Goal: Information Seeking & Learning: Learn about a topic

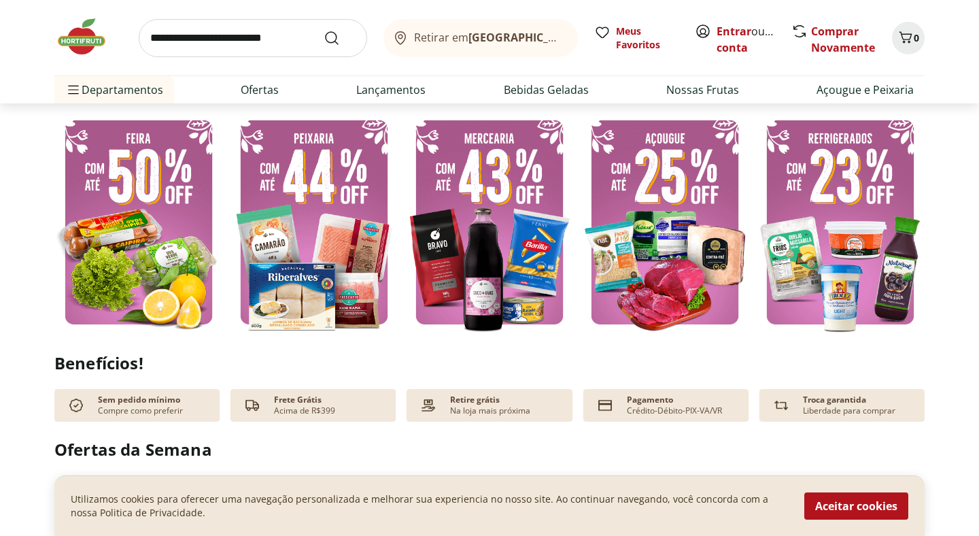
scroll to position [320, 0]
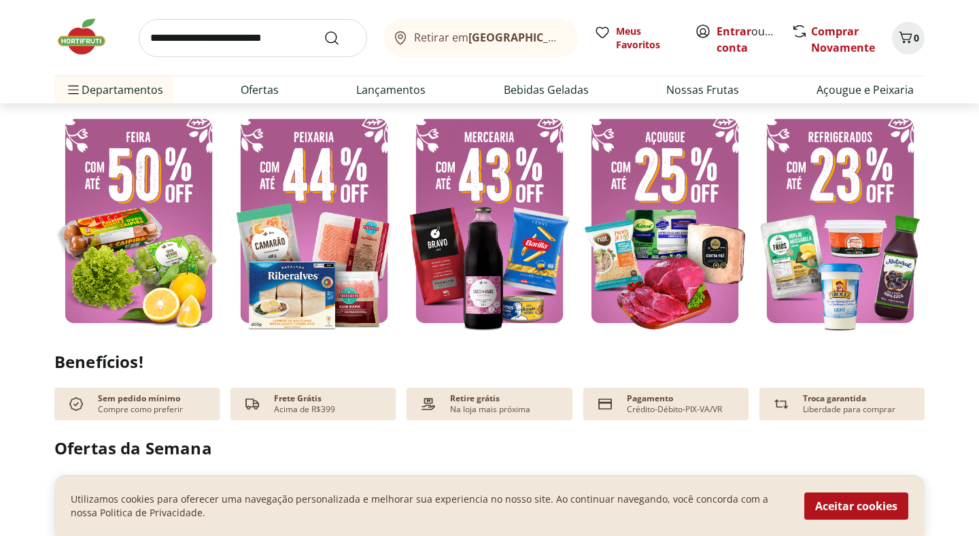
click at [519, 268] on img at bounding box center [489, 220] width 169 height 225
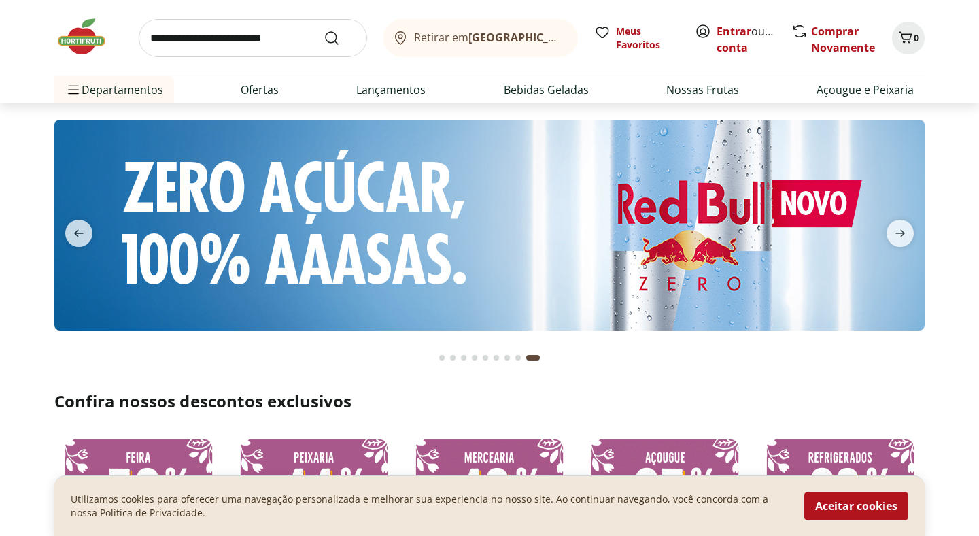
select select "**********"
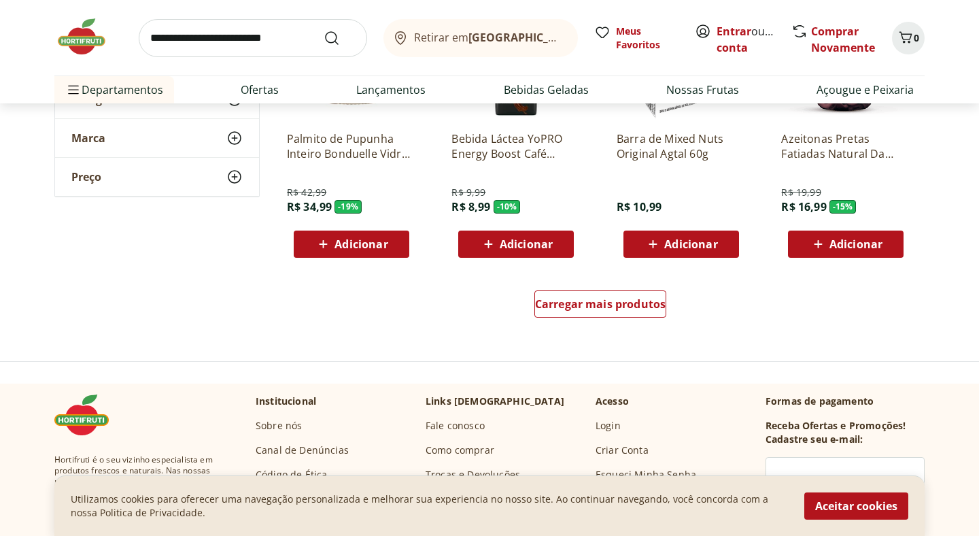
scroll to position [830, 0]
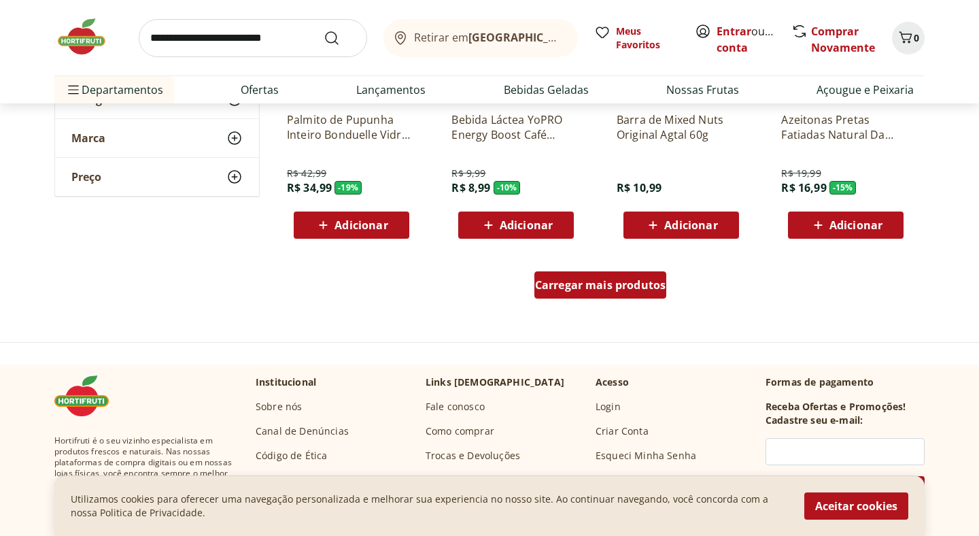
click at [572, 289] on span "Carregar mais produtos" at bounding box center [600, 284] width 131 height 11
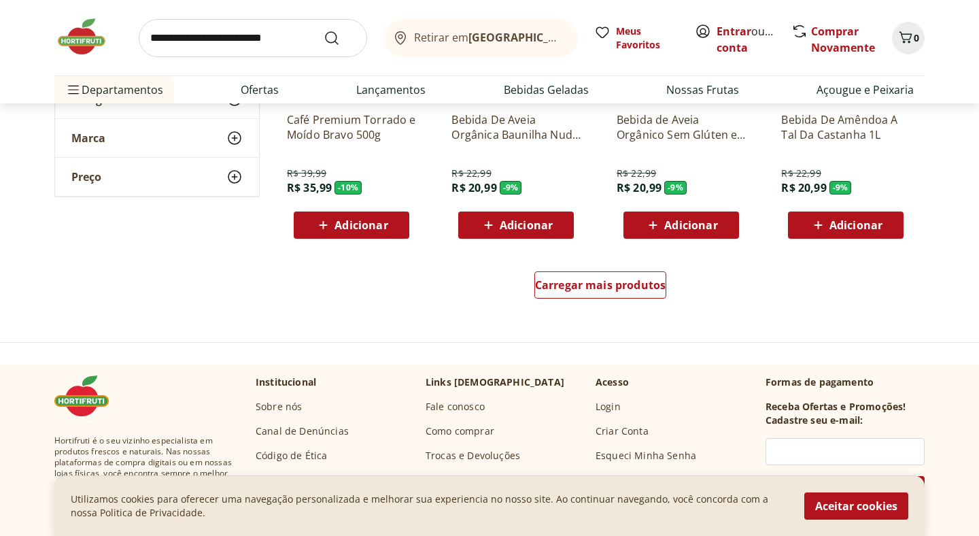
scroll to position [1722, 0]
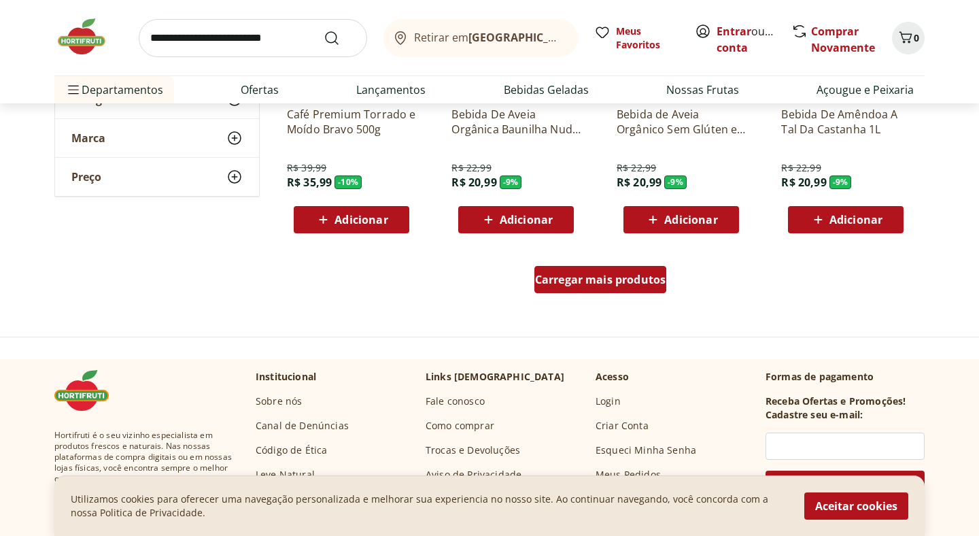
click at [618, 283] on span "Carregar mais produtos" at bounding box center [600, 279] width 131 height 11
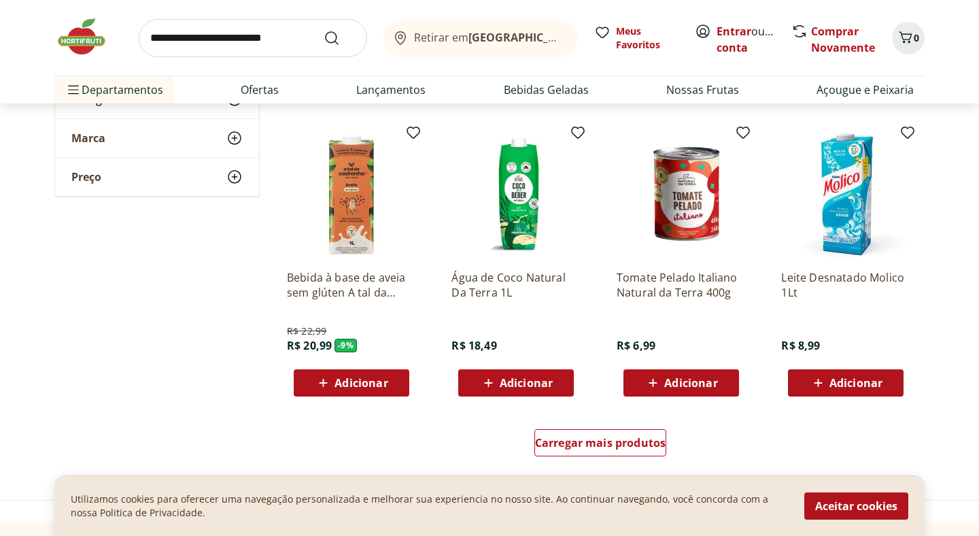
scroll to position [2447, 0]
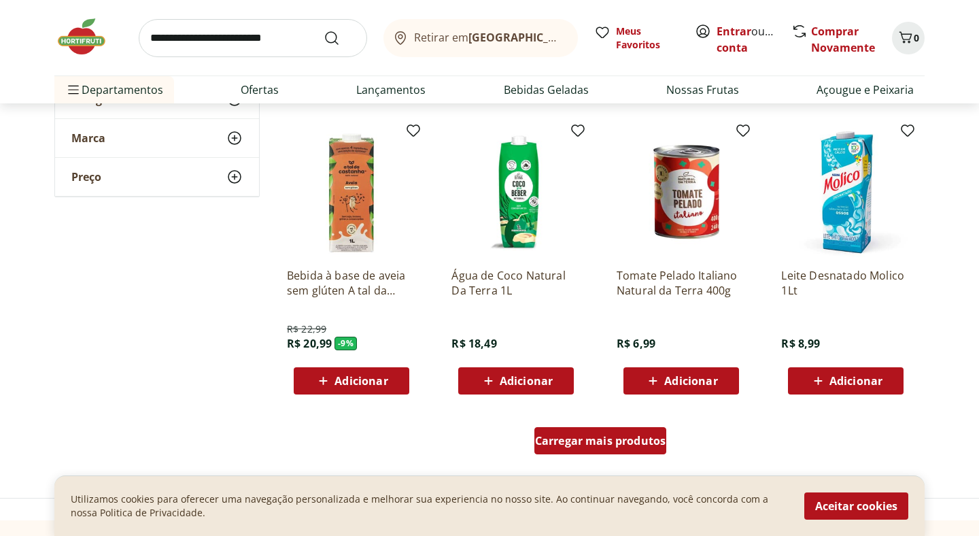
click at [595, 443] on span "Carregar mais produtos" at bounding box center [600, 440] width 131 height 11
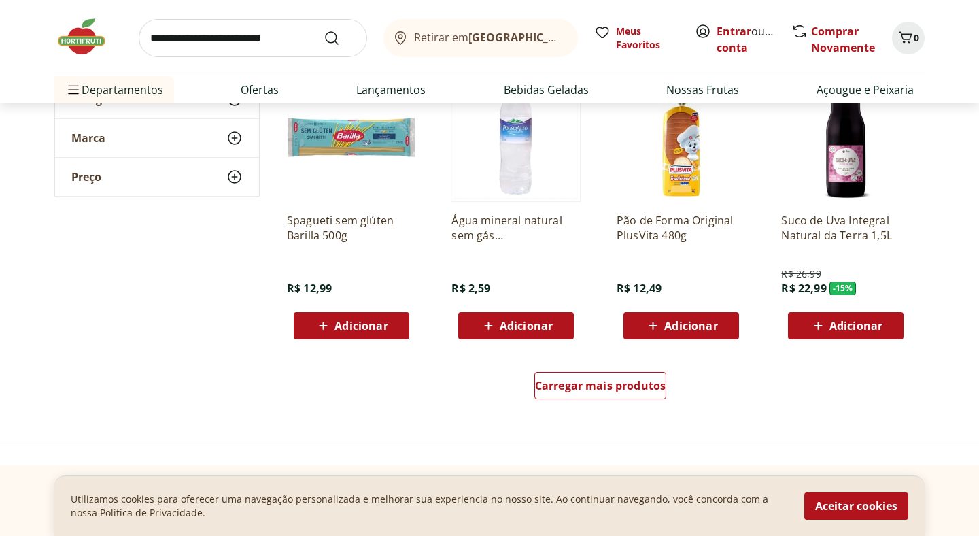
scroll to position [3361, 0]
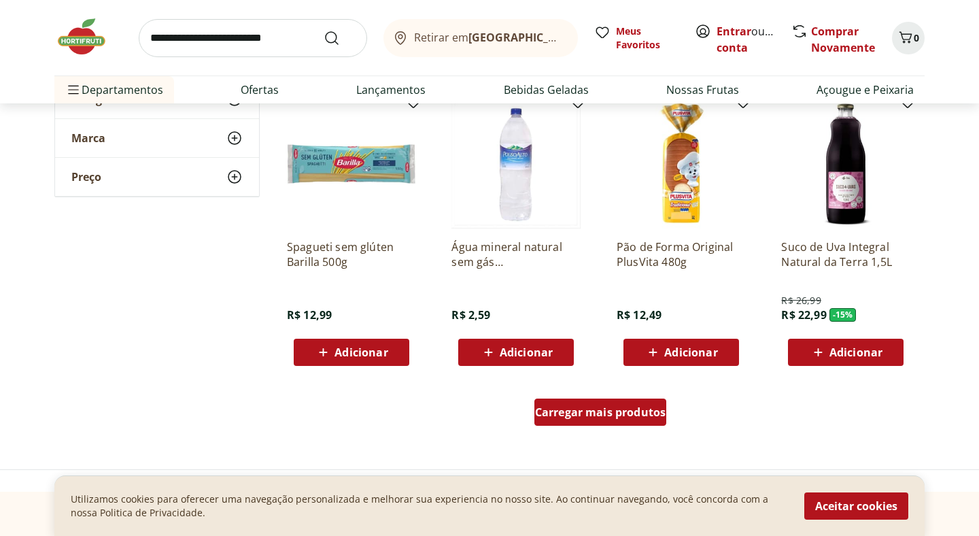
click at [553, 417] on span "Carregar mais produtos" at bounding box center [600, 411] width 131 height 11
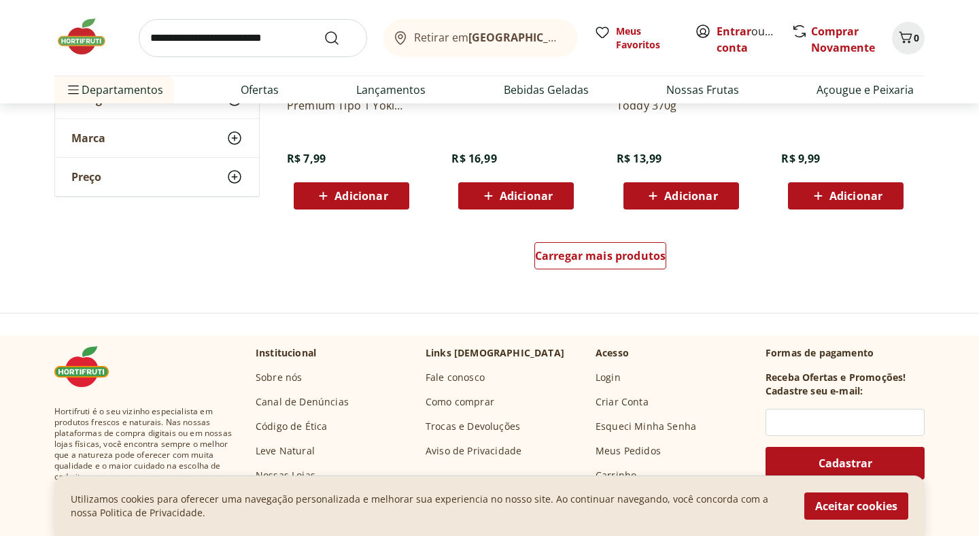
scroll to position [4408, 0]
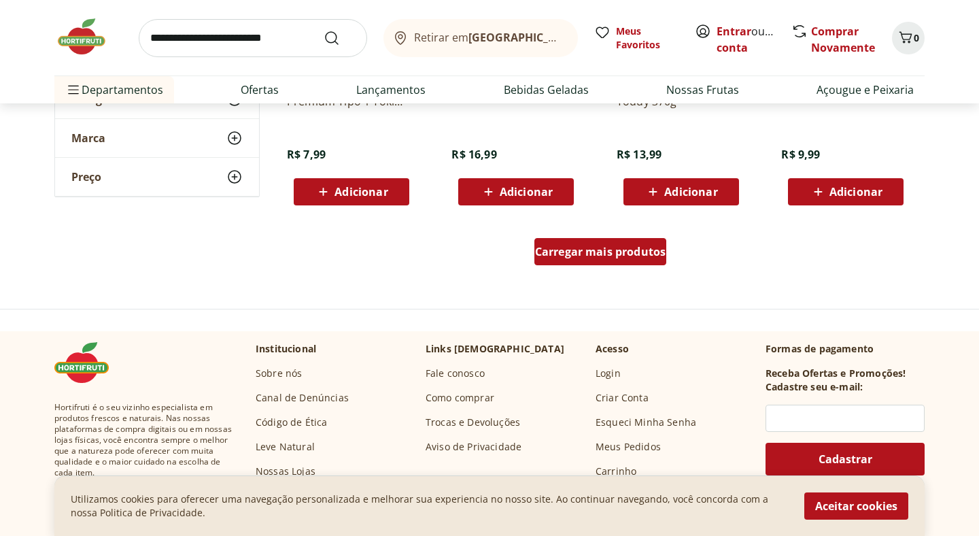
click at [605, 251] on span "Carregar mais produtos" at bounding box center [600, 251] width 131 height 11
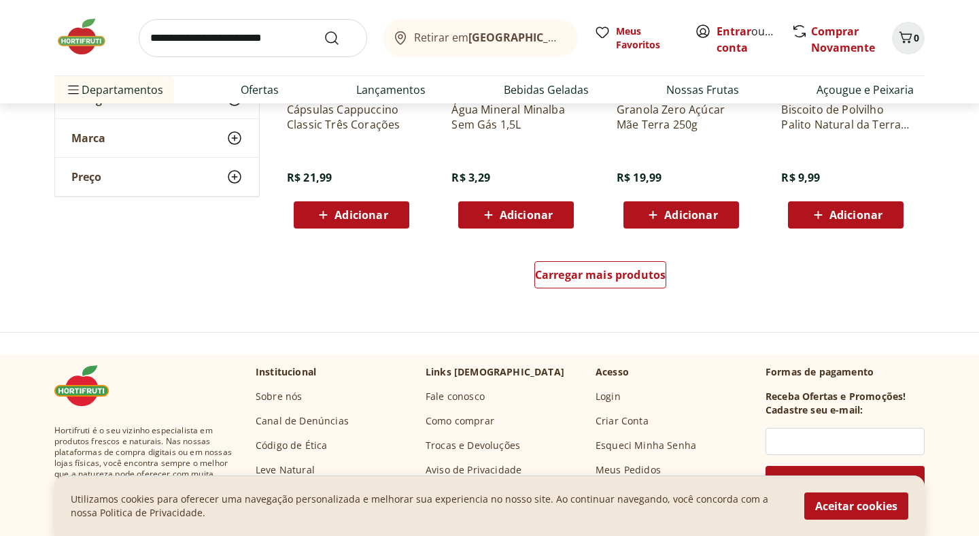
scroll to position [5269, 0]
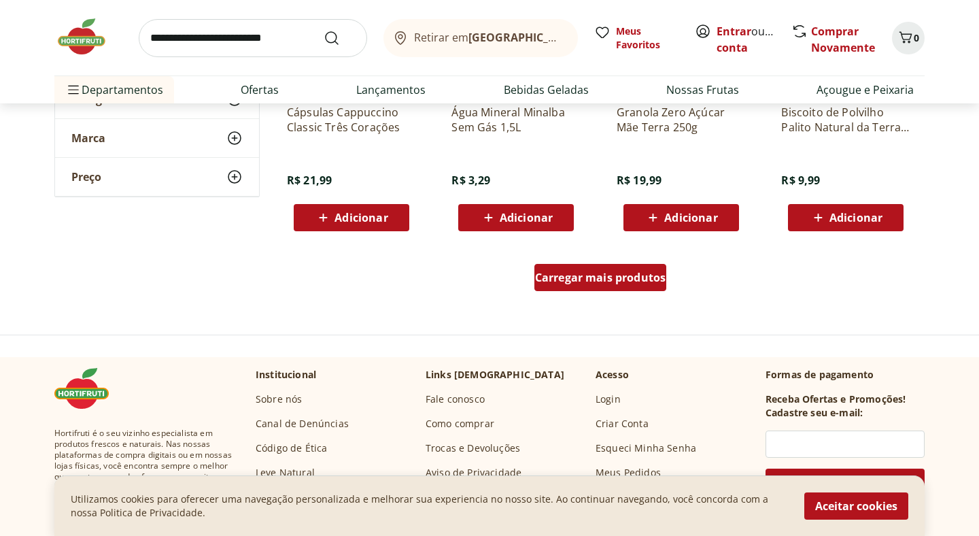
click at [566, 272] on span "Carregar mais produtos" at bounding box center [600, 277] width 131 height 11
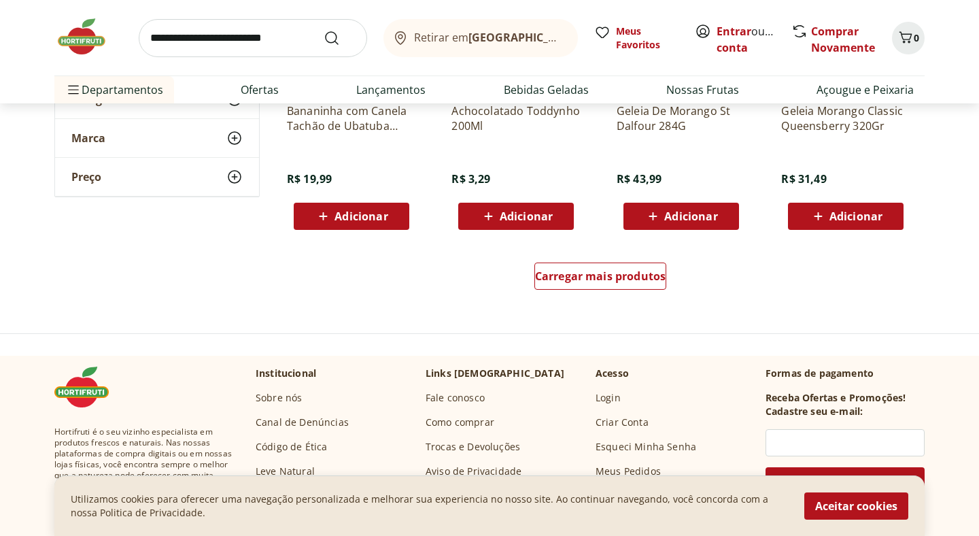
scroll to position [6155, 0]
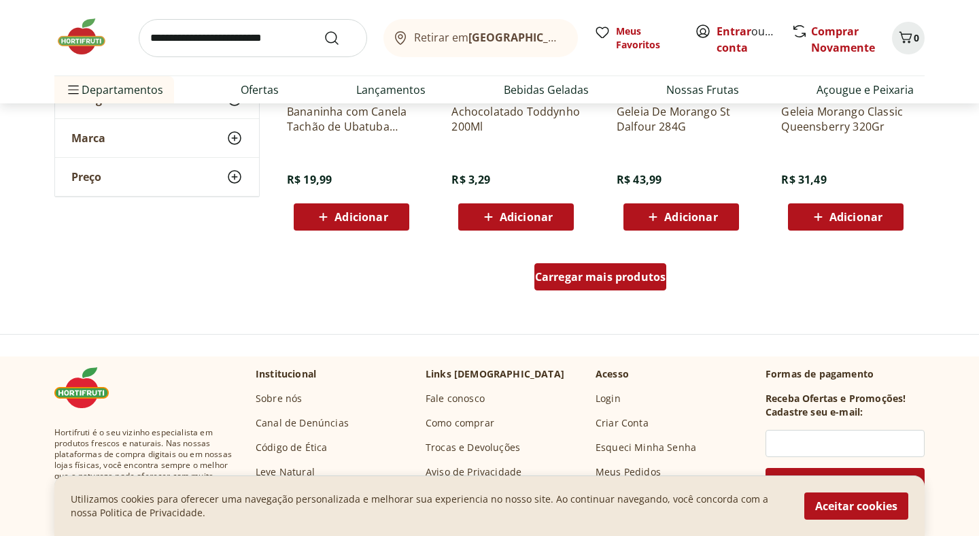
click at [586, 288] on div "Carregar mais produtos" at bounding box center [600, 276] width 133 height 27
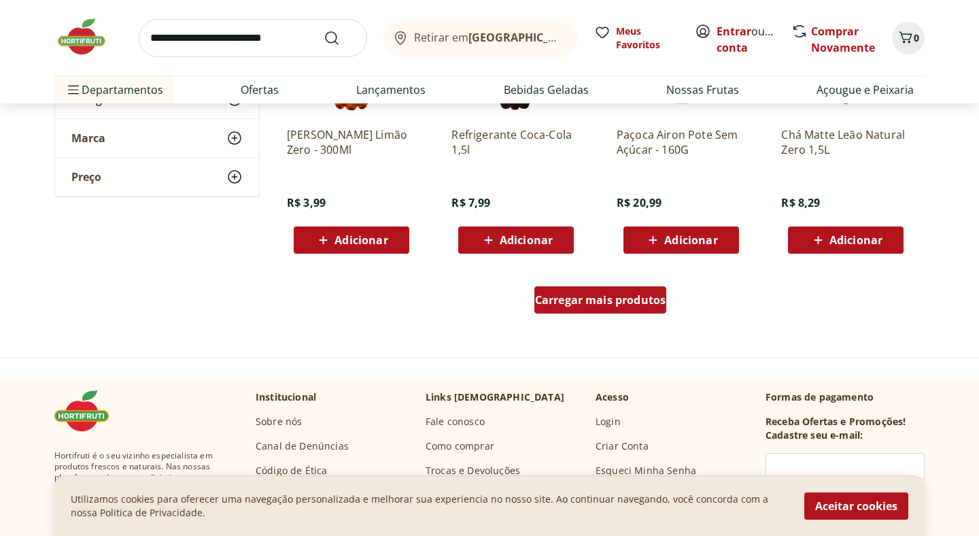
scroll to position [7017, 0]
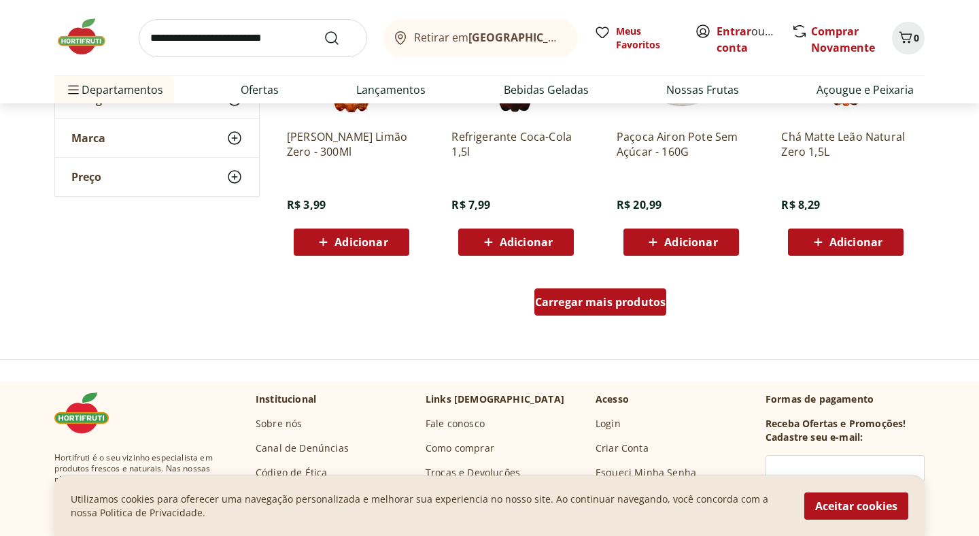
click at [590, 307] on span "Carregar mais produtos" at bounding box center [600, 301] width 131 height 11
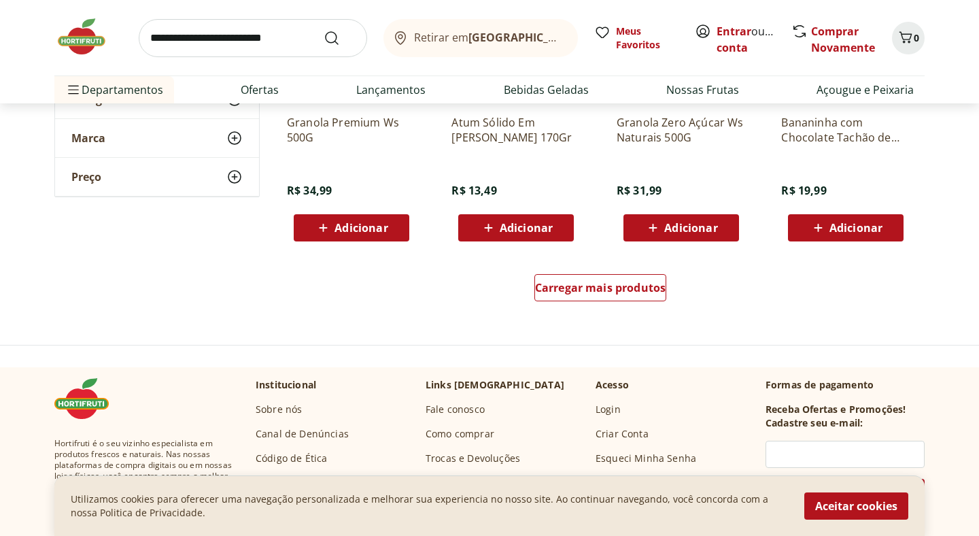
scroll to position [7921, 0]
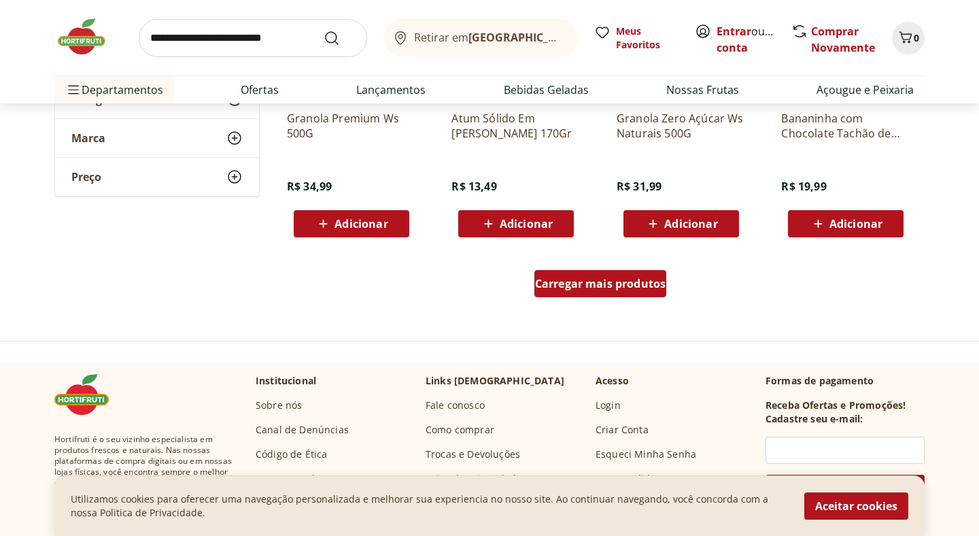
click at [646, 285] on span "Carregar mais produtos" at bounding box center [600, 283] width 131 height 11
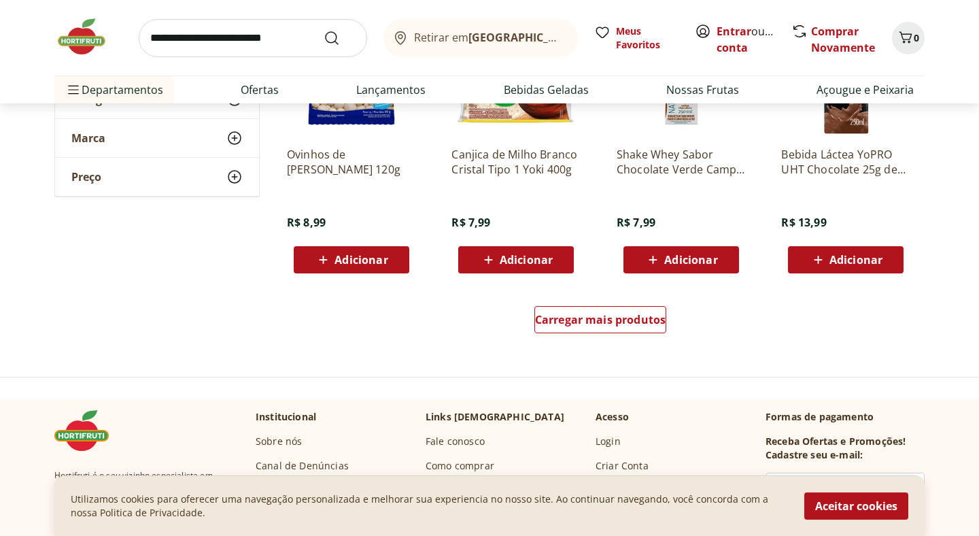
scroll to position [8775, 0]
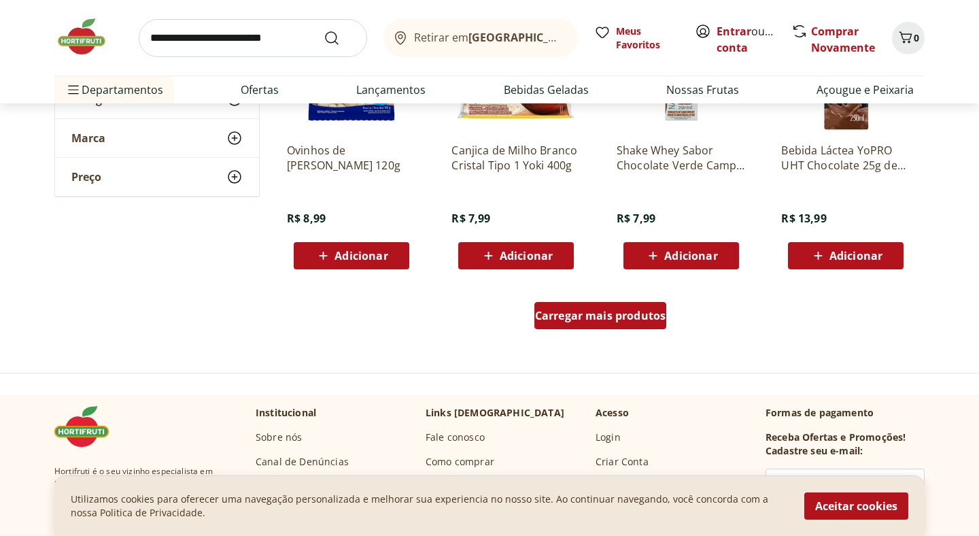
click at [595, 319] on span "Carregar mais produtos" at bounding box center [600, 315] width 131 height 11
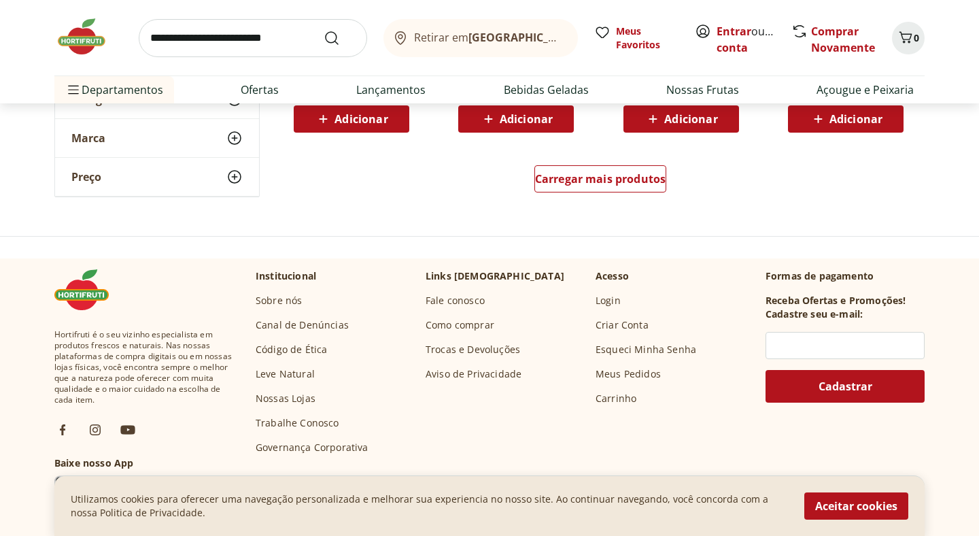
scroll to position [9828, 0]
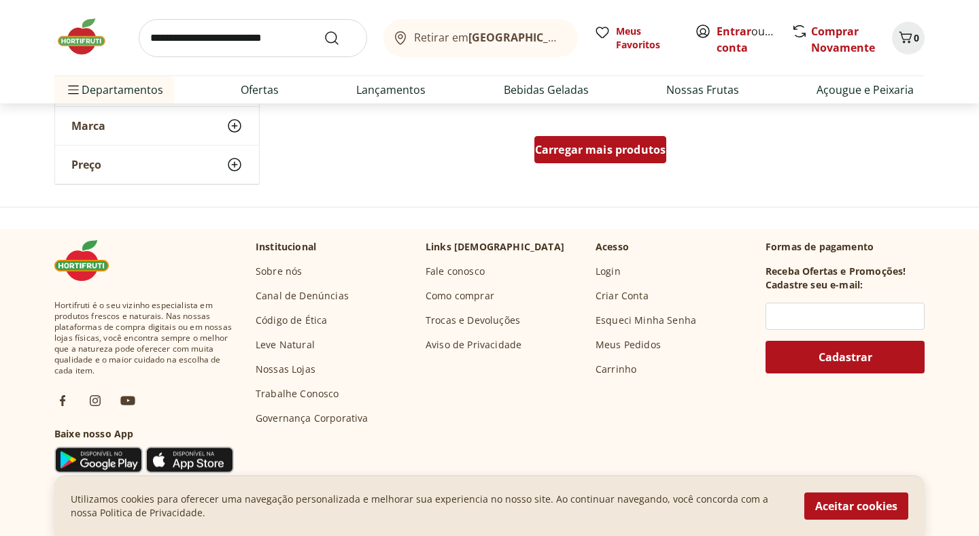
click at [631, 139] on div "Carregar mais produtos" at bounding box center [600, 149] width 133 height 27
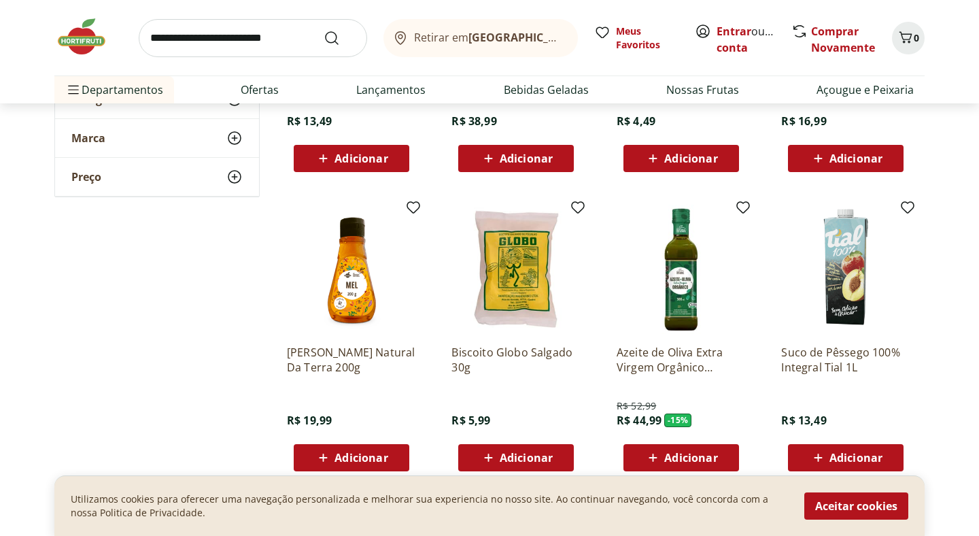
scroll to position [10421, 0]
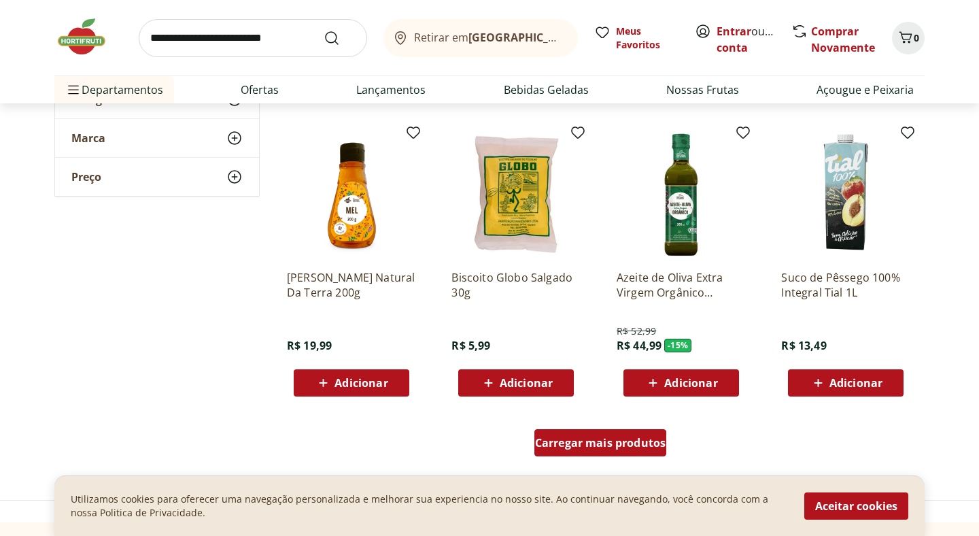
click at [598, 443] on span "Carregar mais produtos" at bounding box center [600, 442] width 131 height 11
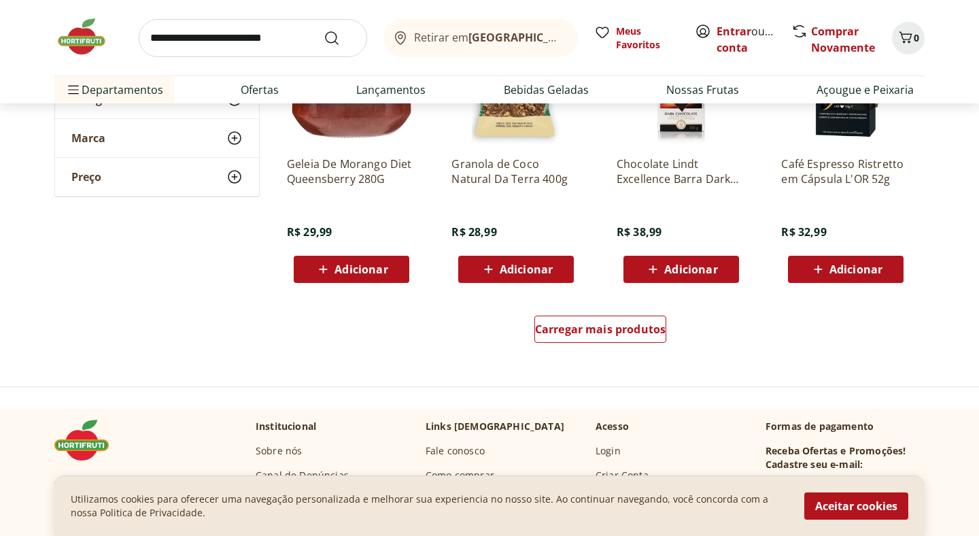
scroll to position [11419, 0]
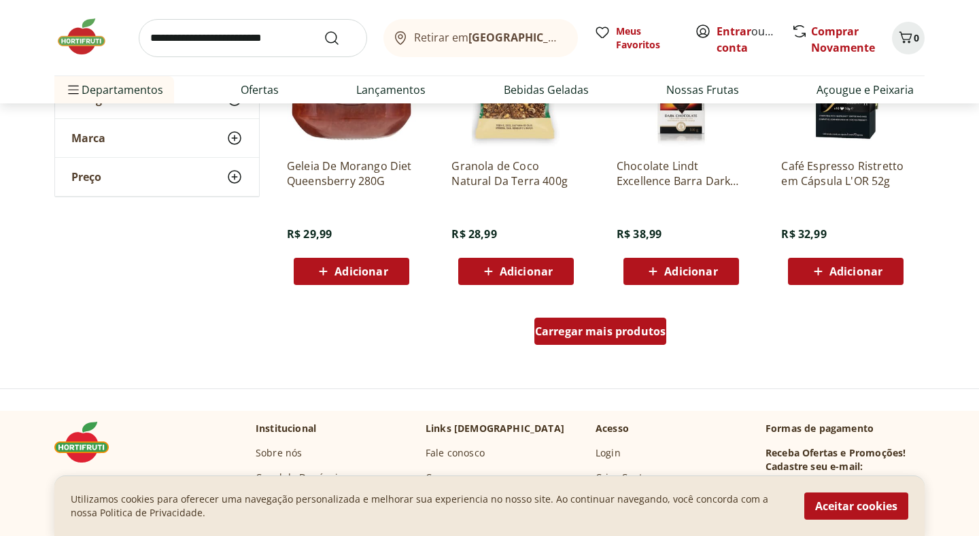
click at [565, 328] on span "Carregar mais produtos" at bounding box center [600, 331] width 131 height 11
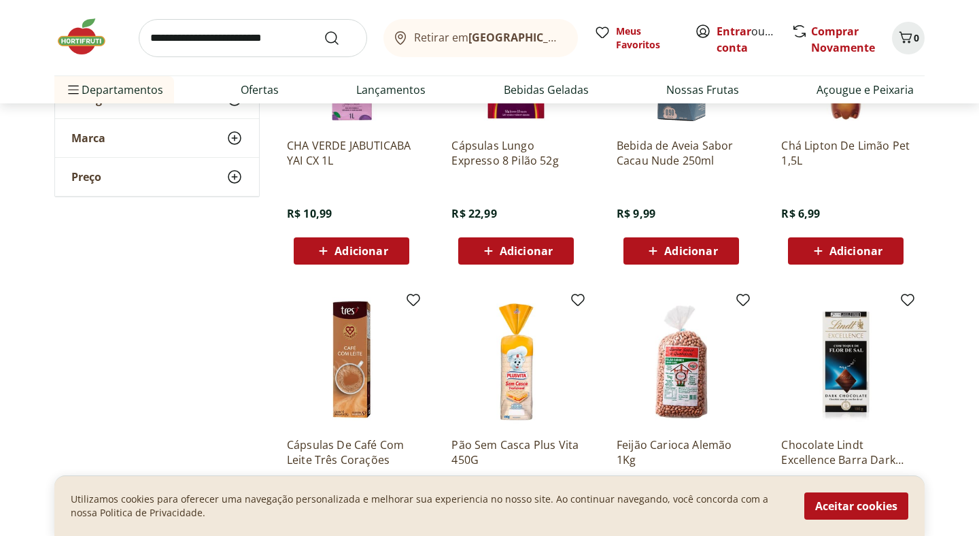
scroll to position [12340, 0]
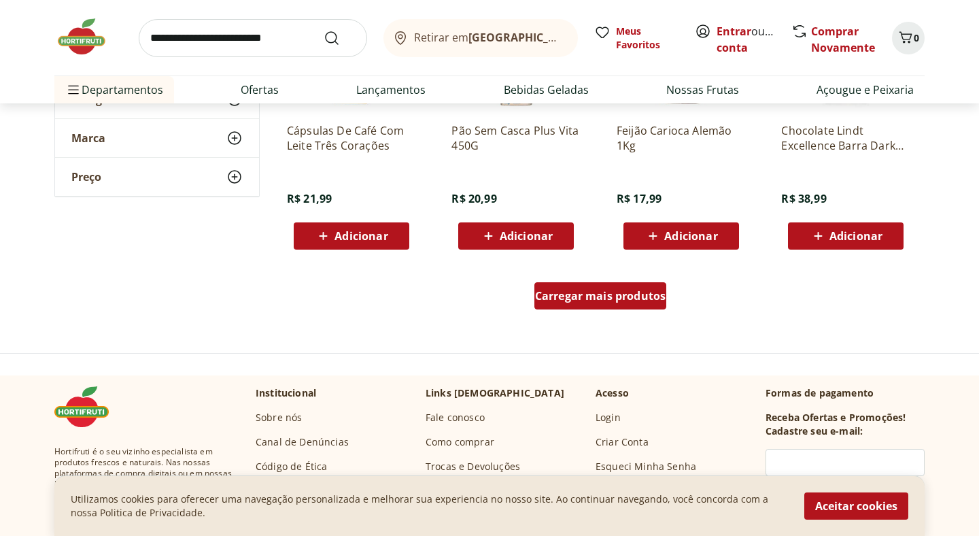
click at [615, 302] on div "Carregar mais produtos" at bounding box center [600, 295] width 133 height 27
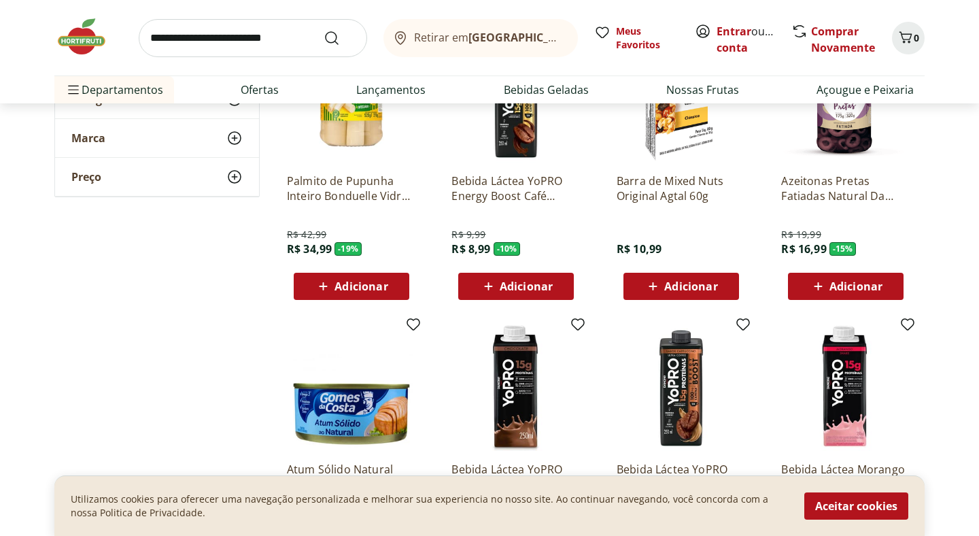
scroll to position [0, 0]
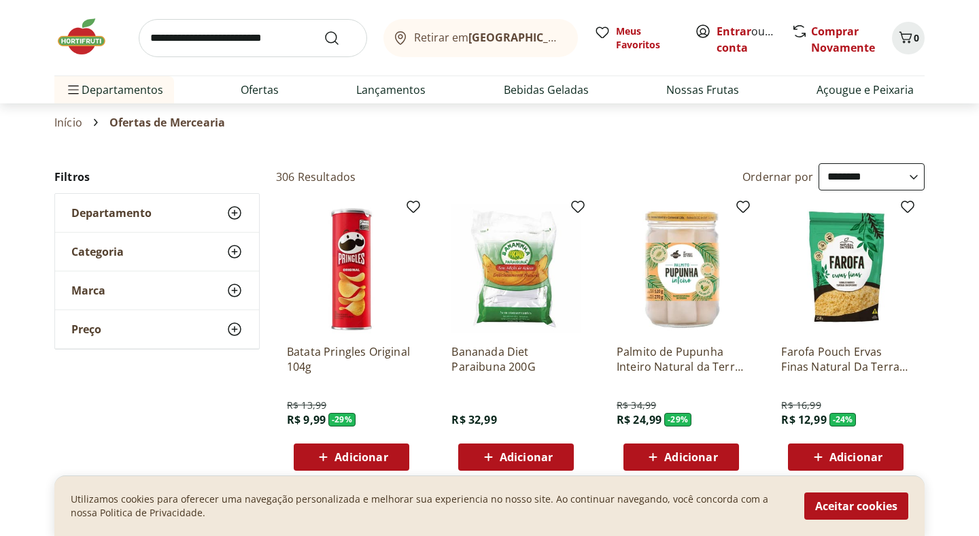
click at [642, 177] on div "**********" at bounding box center [673, 176] width 501 height 27
click at [709, 132] on section "Início Ofertas de Mercearia" at bounding box center [489, 122] width 870 height 38
